Goal: Task Accomplishment & Management: Manage account settings

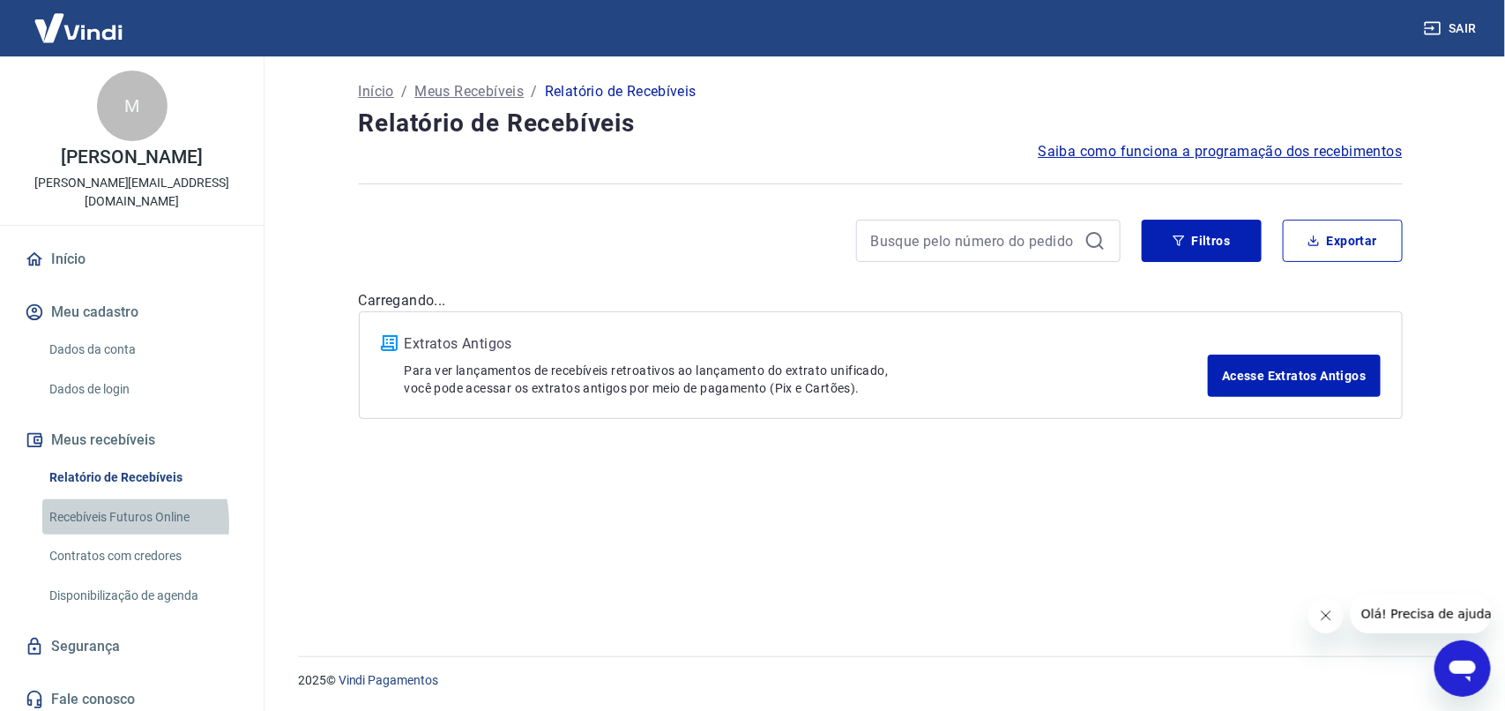
click at [89, 523] on link "Recebíveis Futuros Online" at bounding box center [142, 517] width 200 height 36
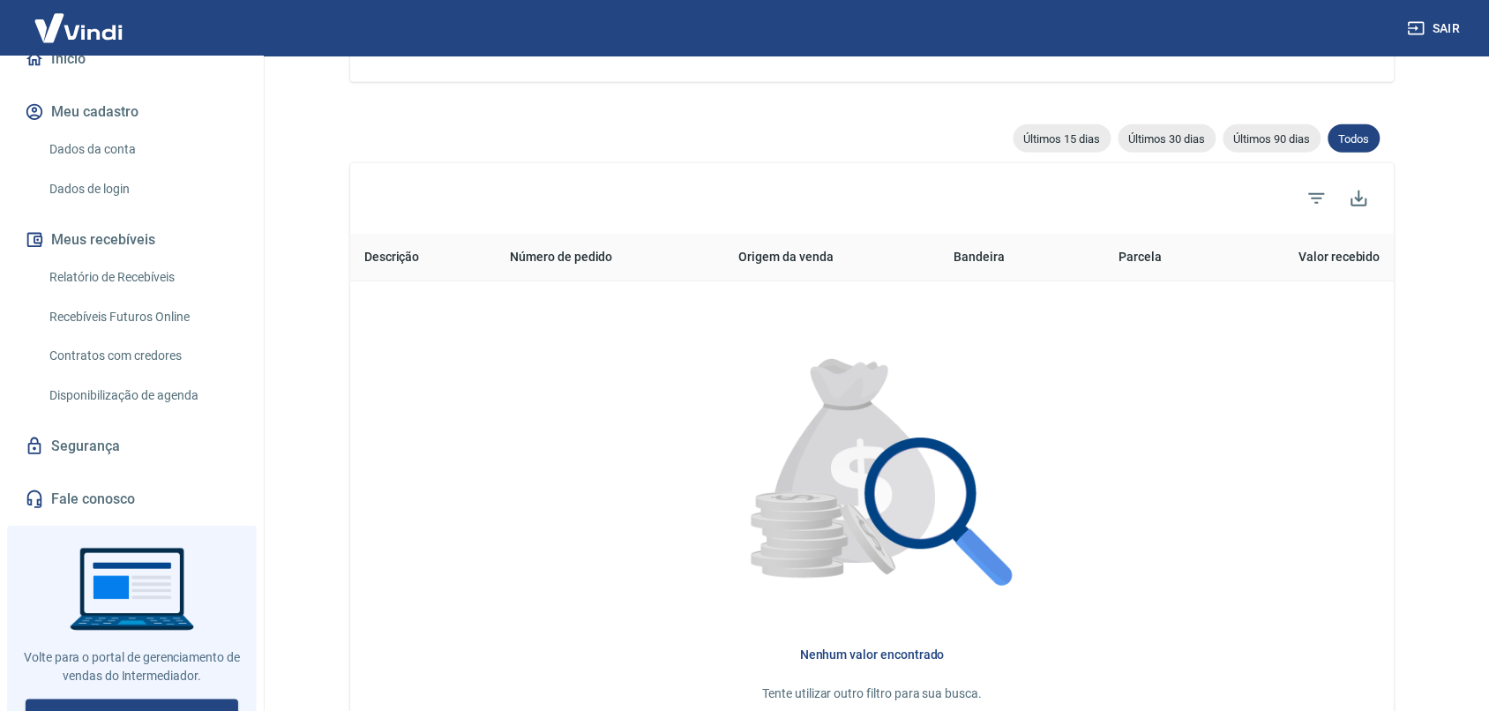
scroll to position [441, 0]
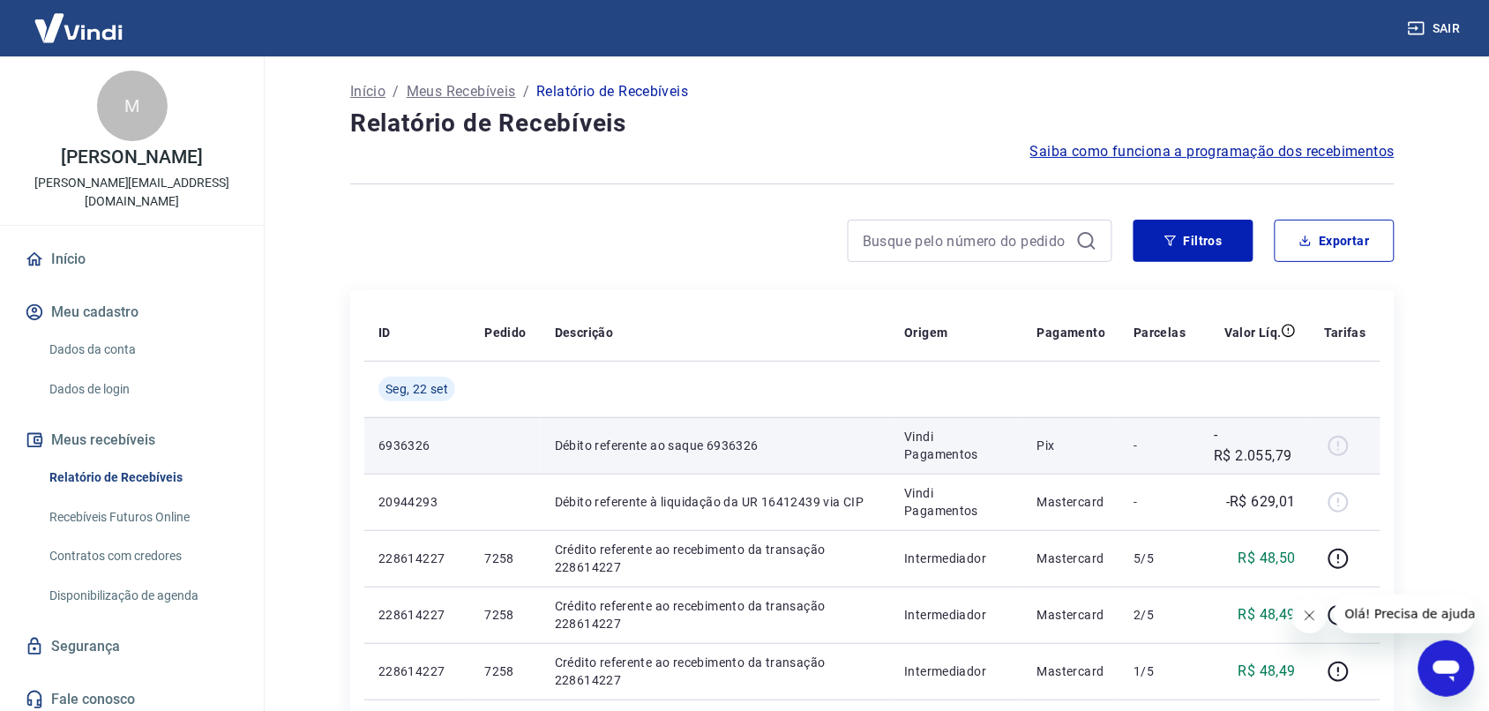
scroll to position [146, 0]
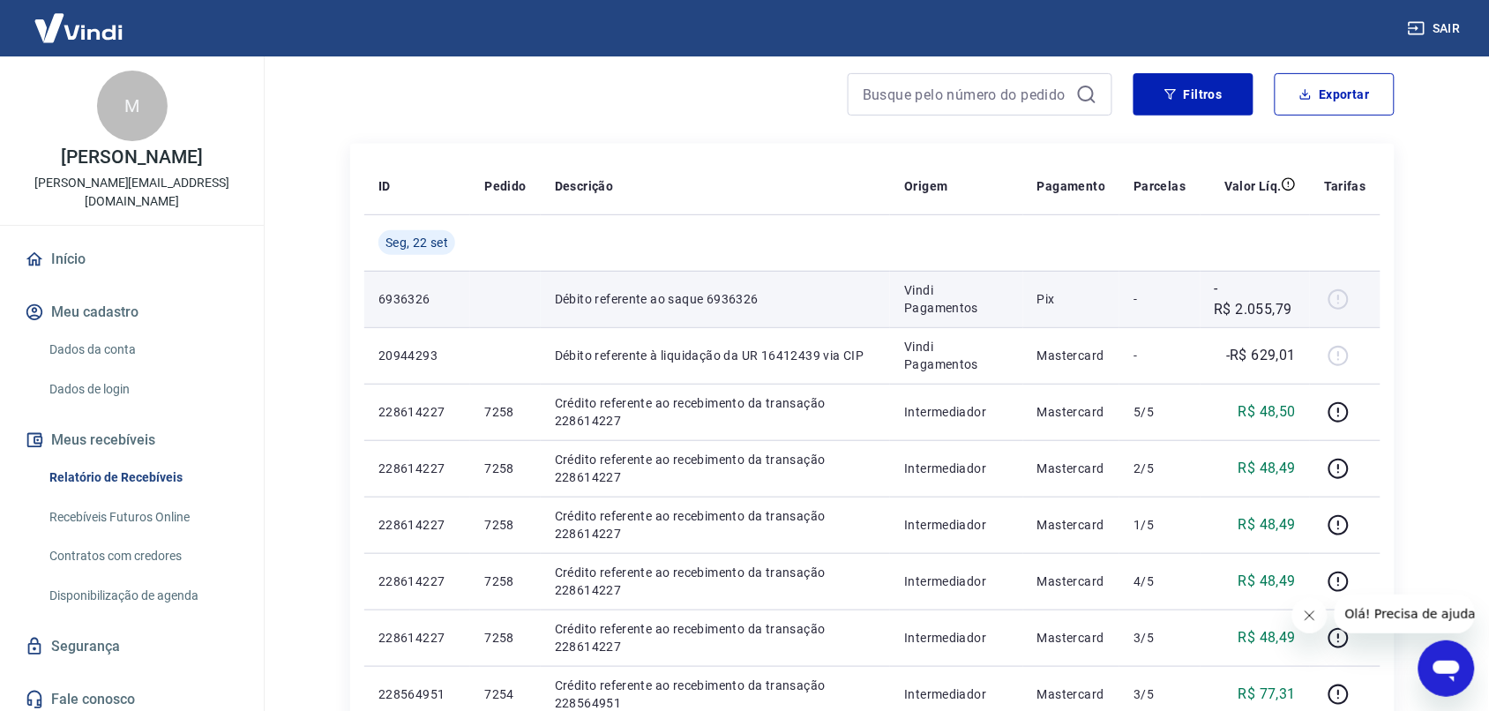
click at [1283, 315] on p "-R$ 2.055,79" at bounding box center [1255, 299] width 82 height 42
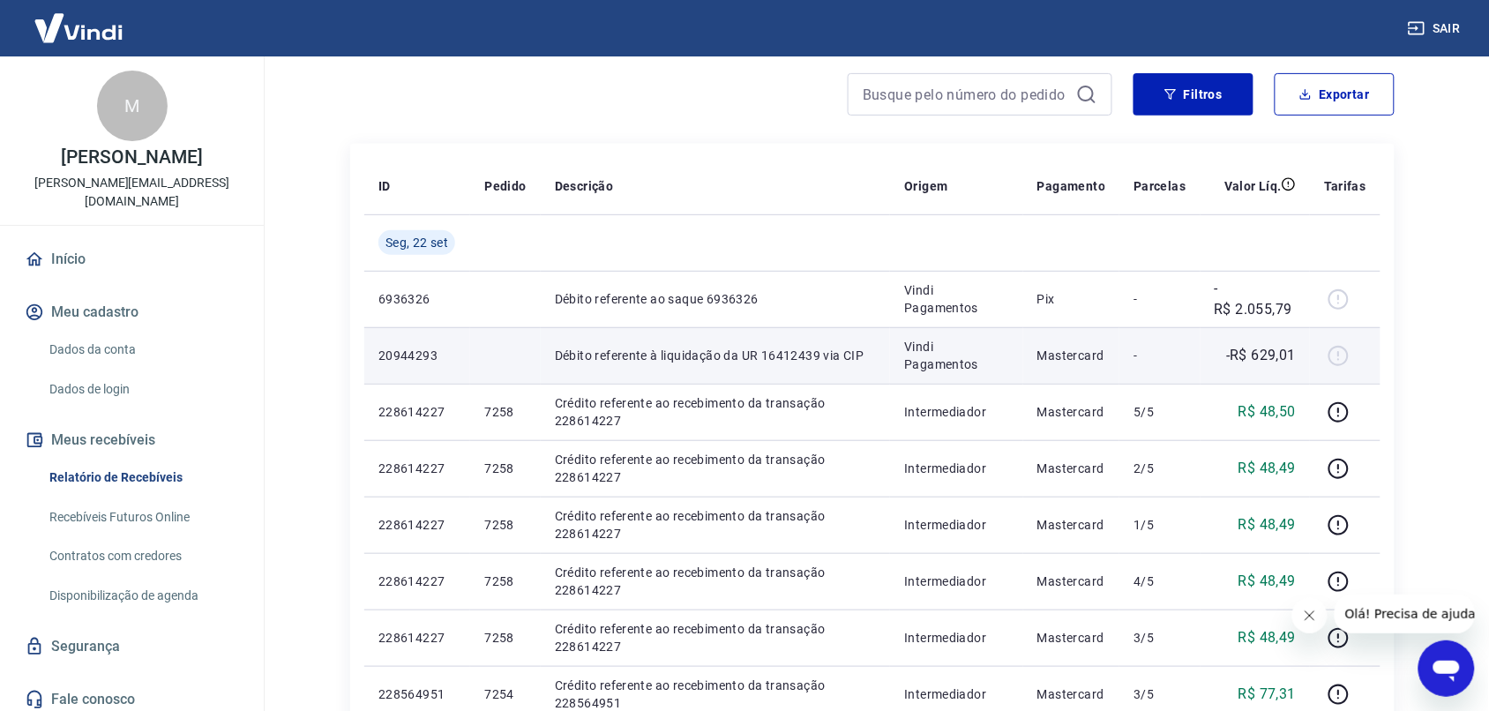
click at [1277, 345] on p "-R$ 629,01" at bounding box center [1261, 355] width 70 height 21
